Goal: Task Accomplishment & Management: Complete application form

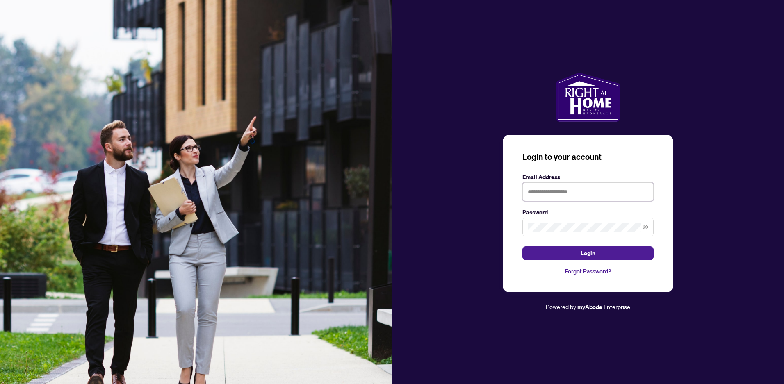
click at [607, 194] on input "text" at bounding box center [587, 191] width 131 height 19
type input "**********"
click at [522, 246] on button "Login" at bounding box center [587, 253] width 131 height 14
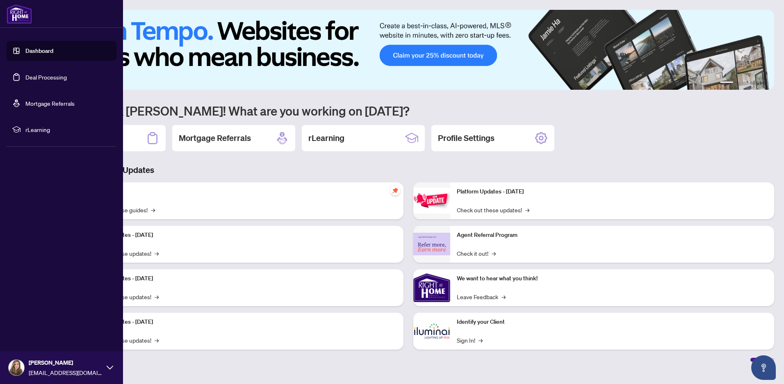
click at [25, 75] on link "Deal Processing" at bounding box center [45, 76] width 41 height 7
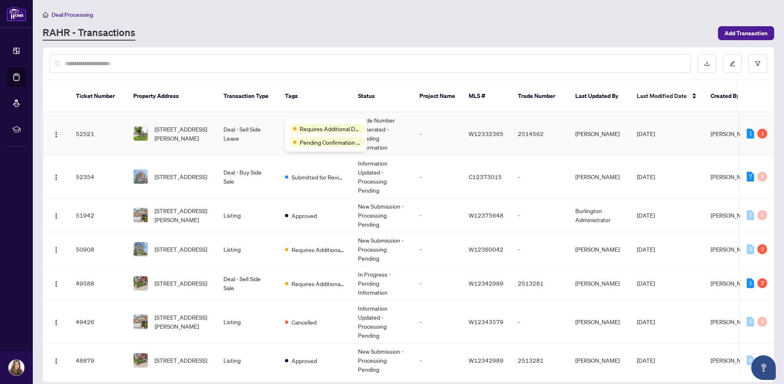
click at [308, 125] on span "Requires Additional Docs" at bounding box center [330, 128] width 61 height 9
click at [557, 125] on td "2514562" at bounding box center [539, 133] width 57 height 43
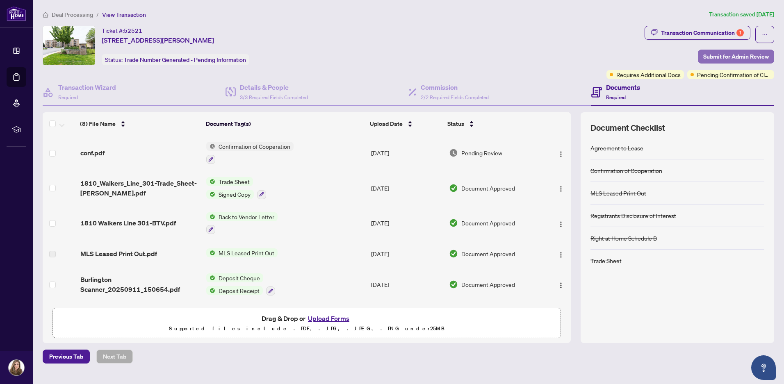
click at [752, 56] on span "Submit for Admin Review" at bounding box center [736, 56] width 66 height 13
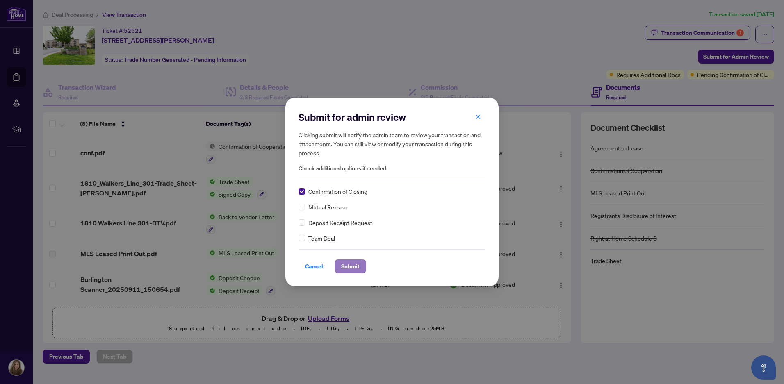
click at [351, 265] on span "Submit" at bounding box center [350, 266] width 18 height 13
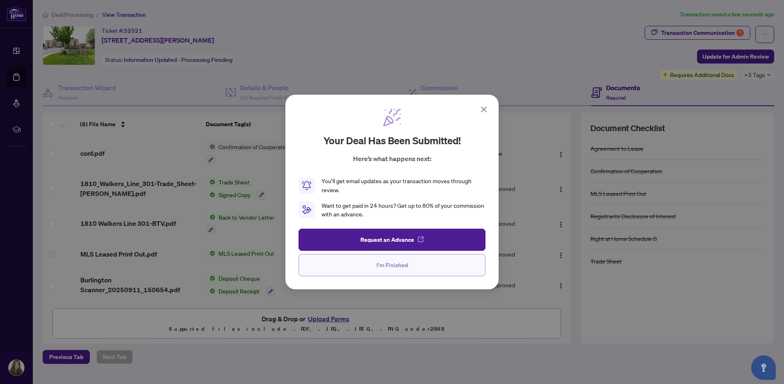
click at [431, 269] on button "I'm Finished" at bounding box center [391, 265] width 187 height 22
